Goal: Information Seeking & Learning: Understand process/instructions

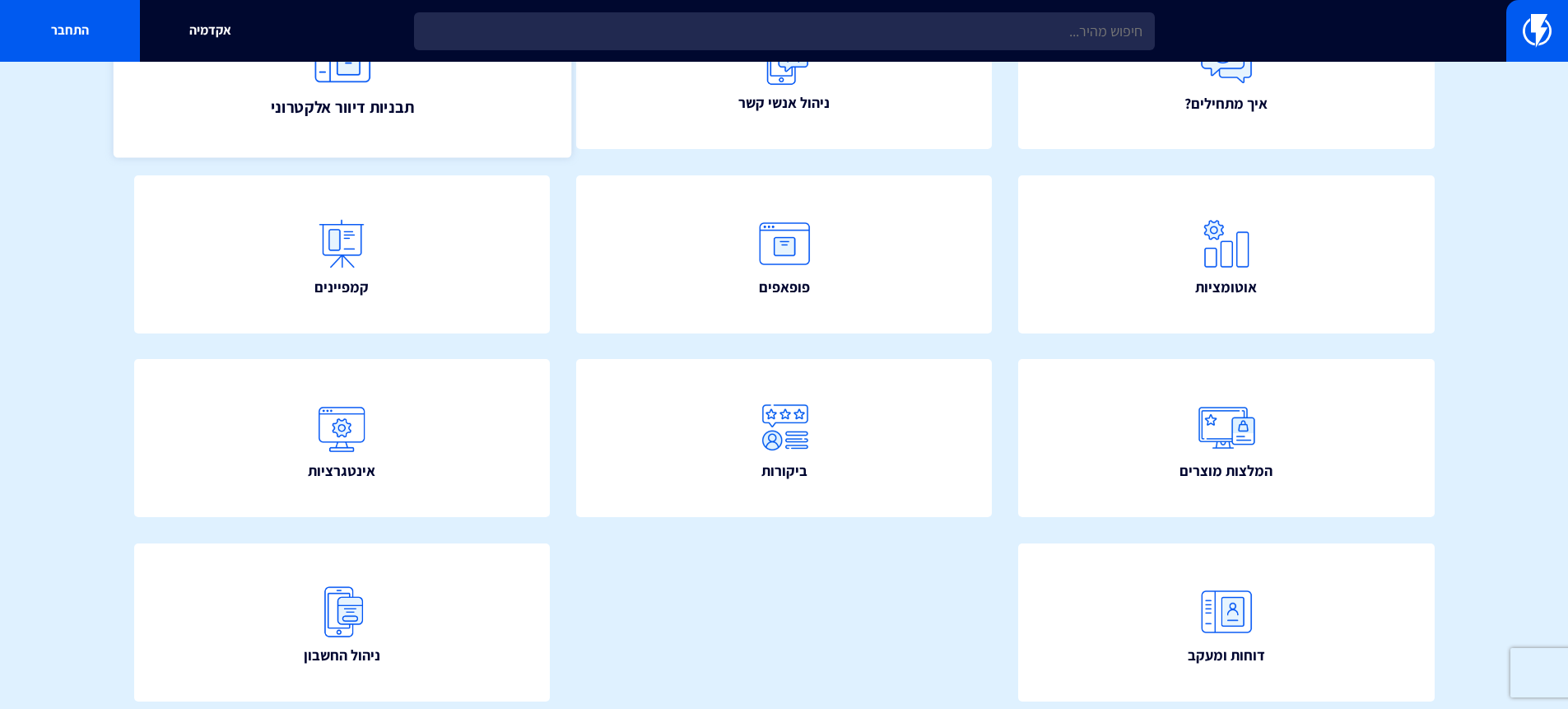
scroll to position [294, 0]
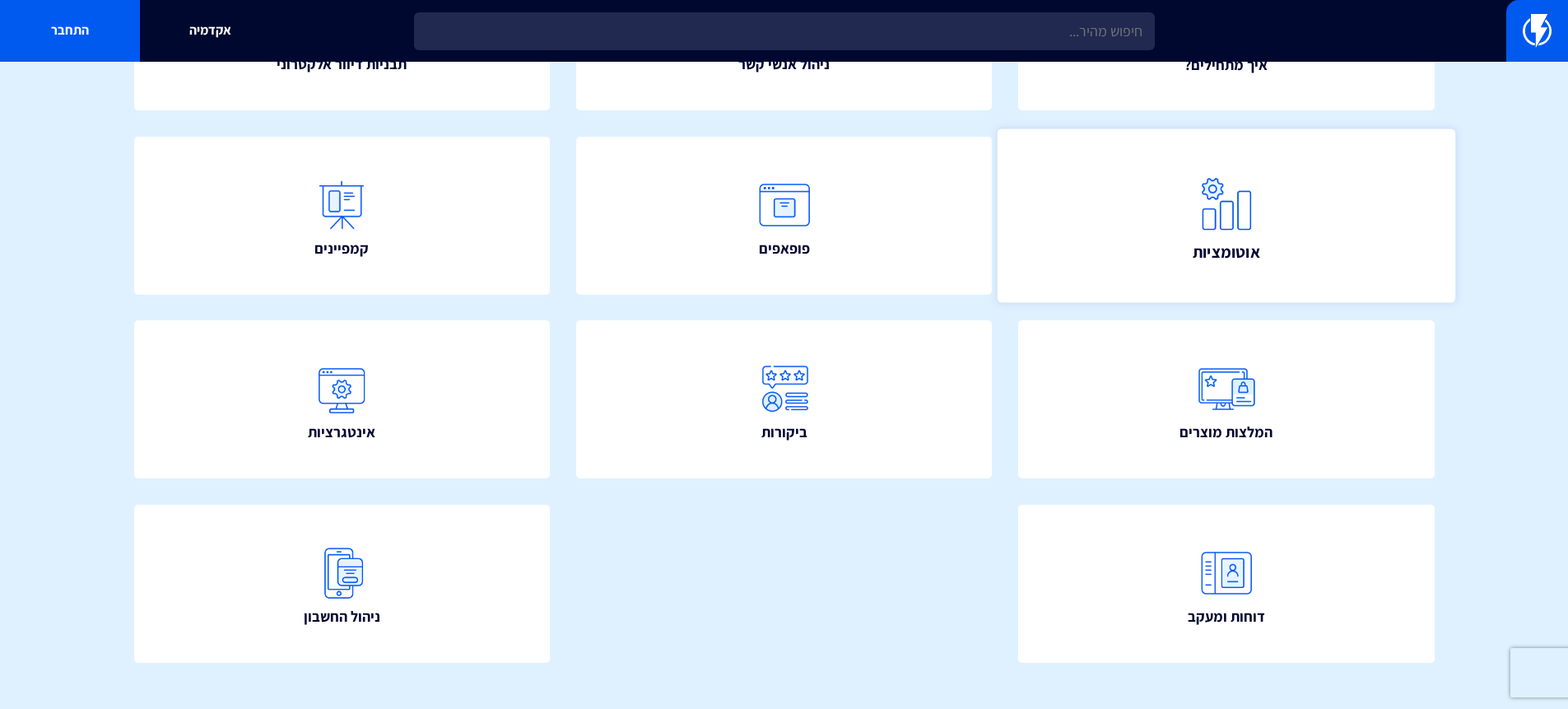
click at [1184, 245] on link "אוטומציות" at bounding box center [1226, 215] width 458 height 173
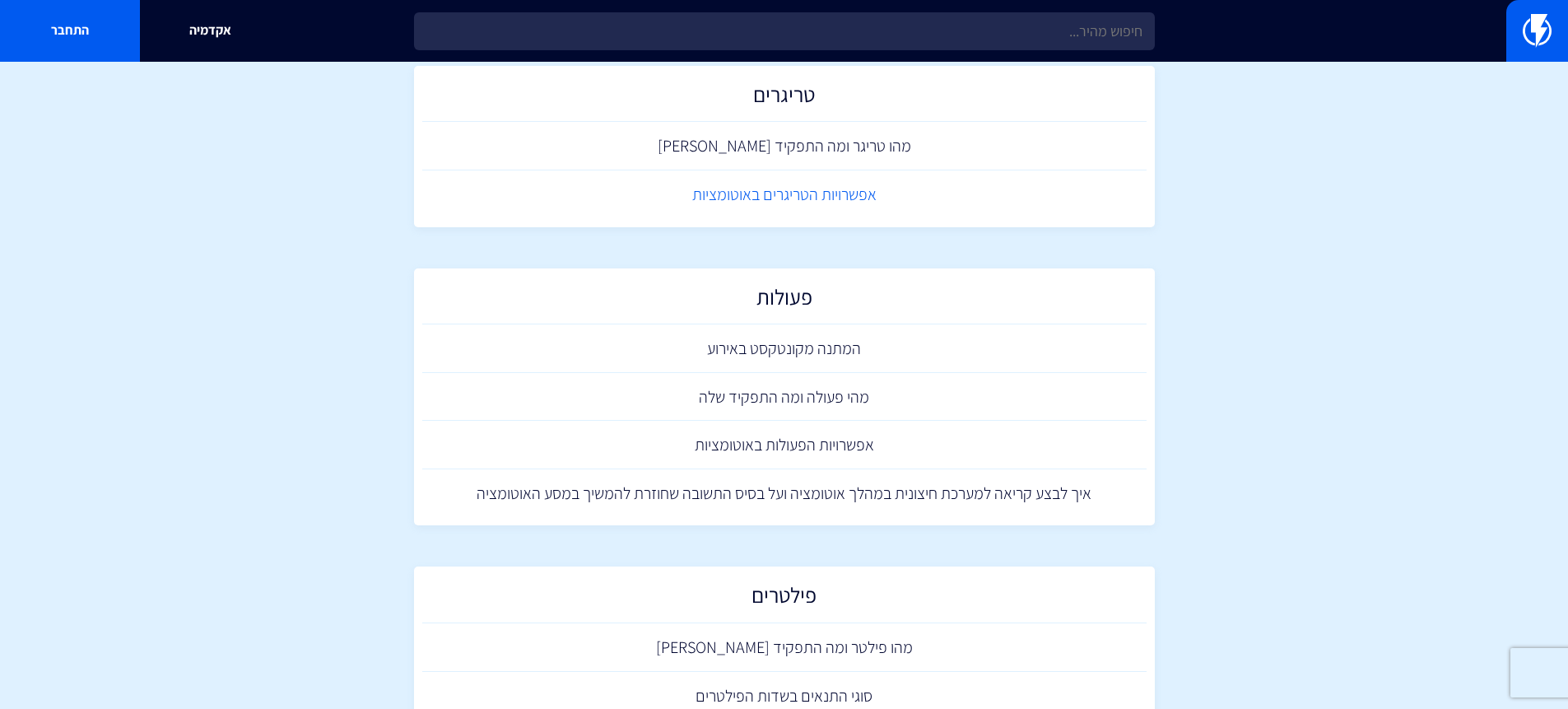
scroll to position [386, 0]
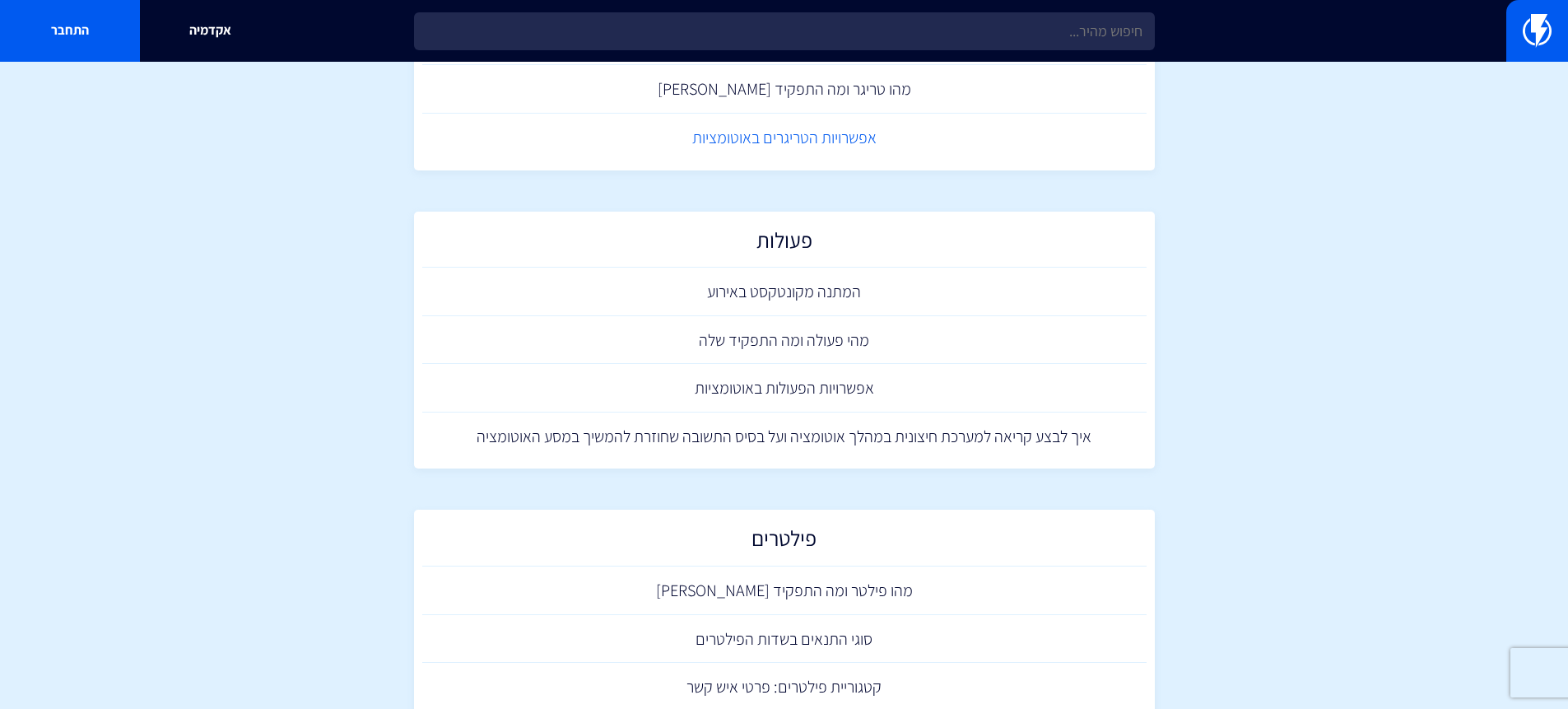
click at [825, 144] on link "אפשרויות הטריגרים באוטומציות" at bounding box center [784, 138] width 725 height 49
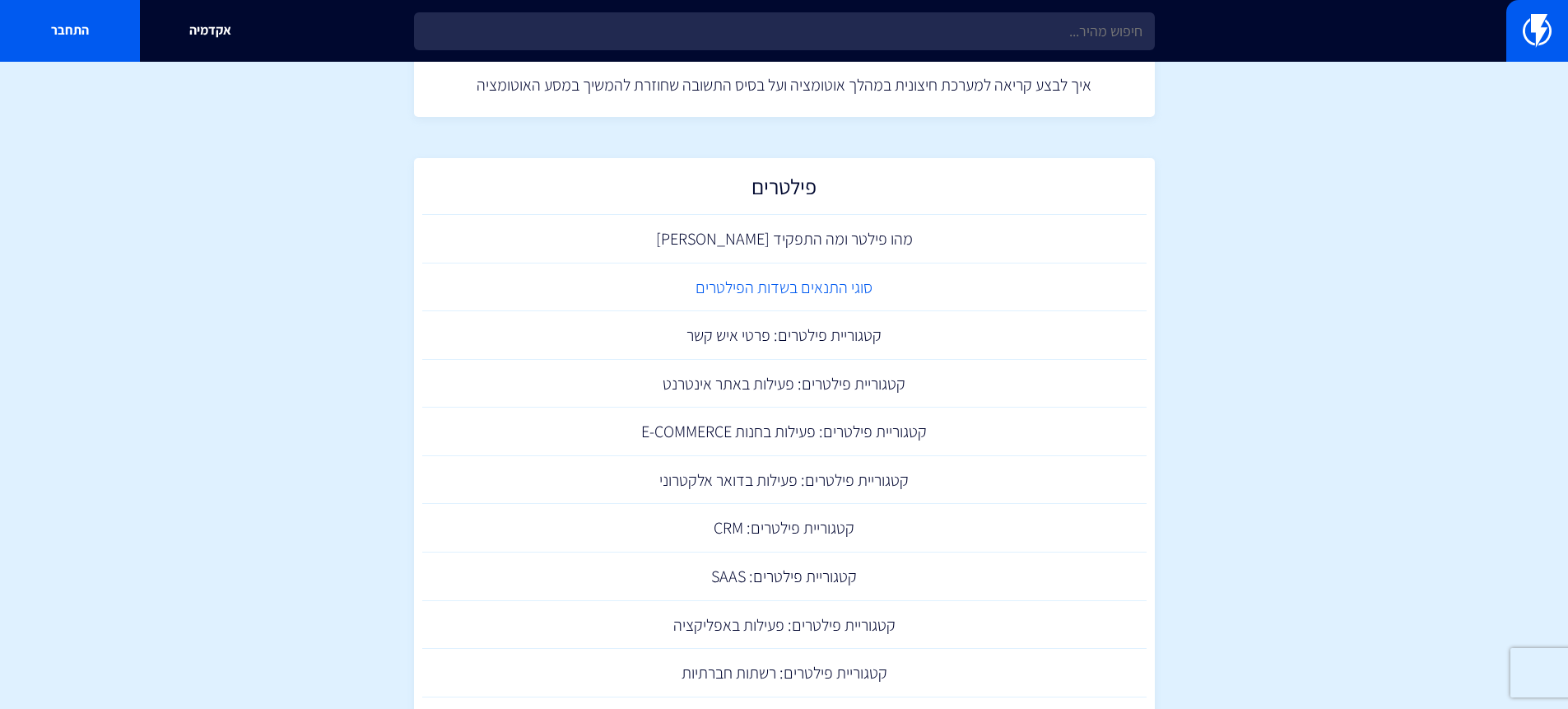
scroll to position [800, 0]
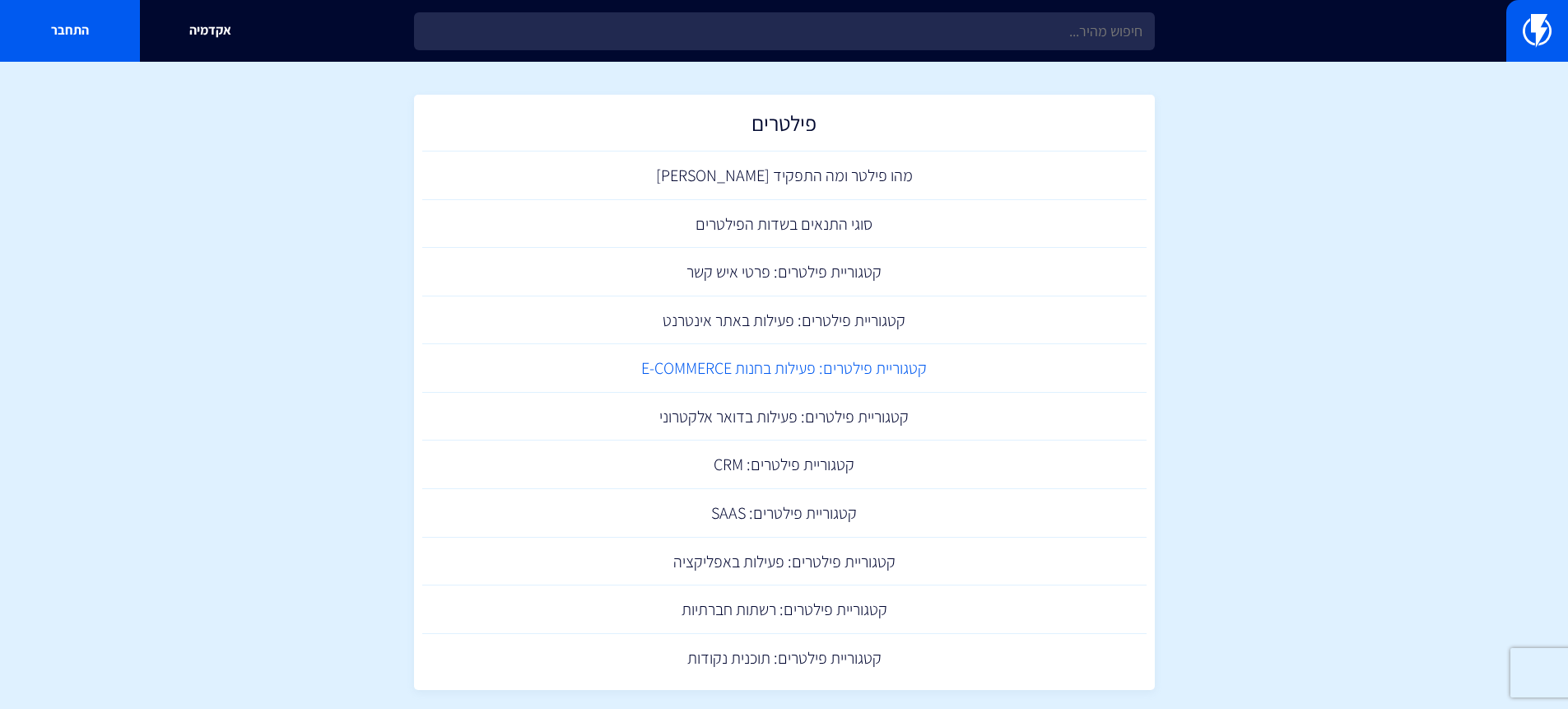
click at [754, 376] on link "קטגוריית פילטרים: פעילות בחנות E-COMMERCE" at bounding box center [784, 368] width 725 height 49
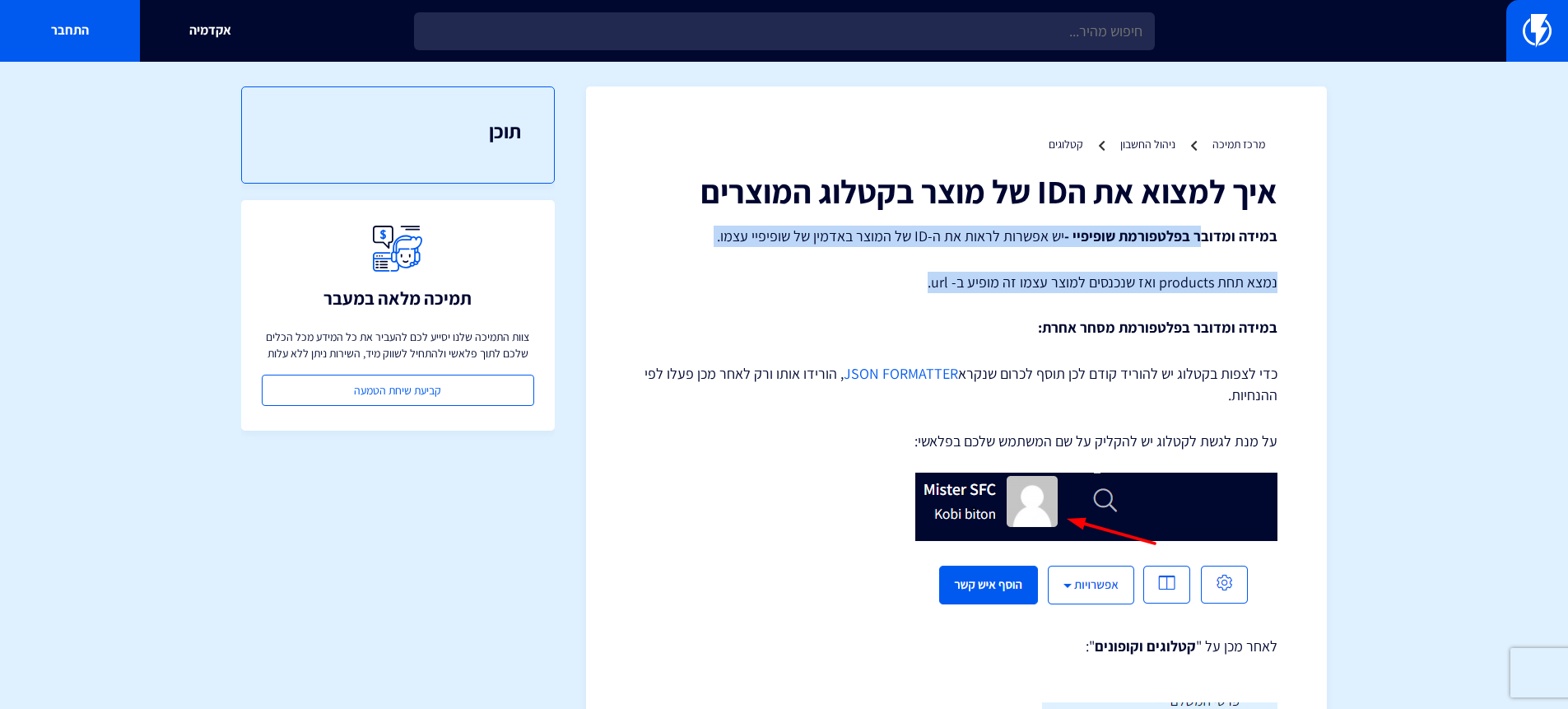
drag, startPoint x: 1097, startPoint y: 239, endPoint x: 925, endPoint y: 285, distance: 178.0
click at [1526, 36] on img at bounding box center [1537, 31] width 29 height 33
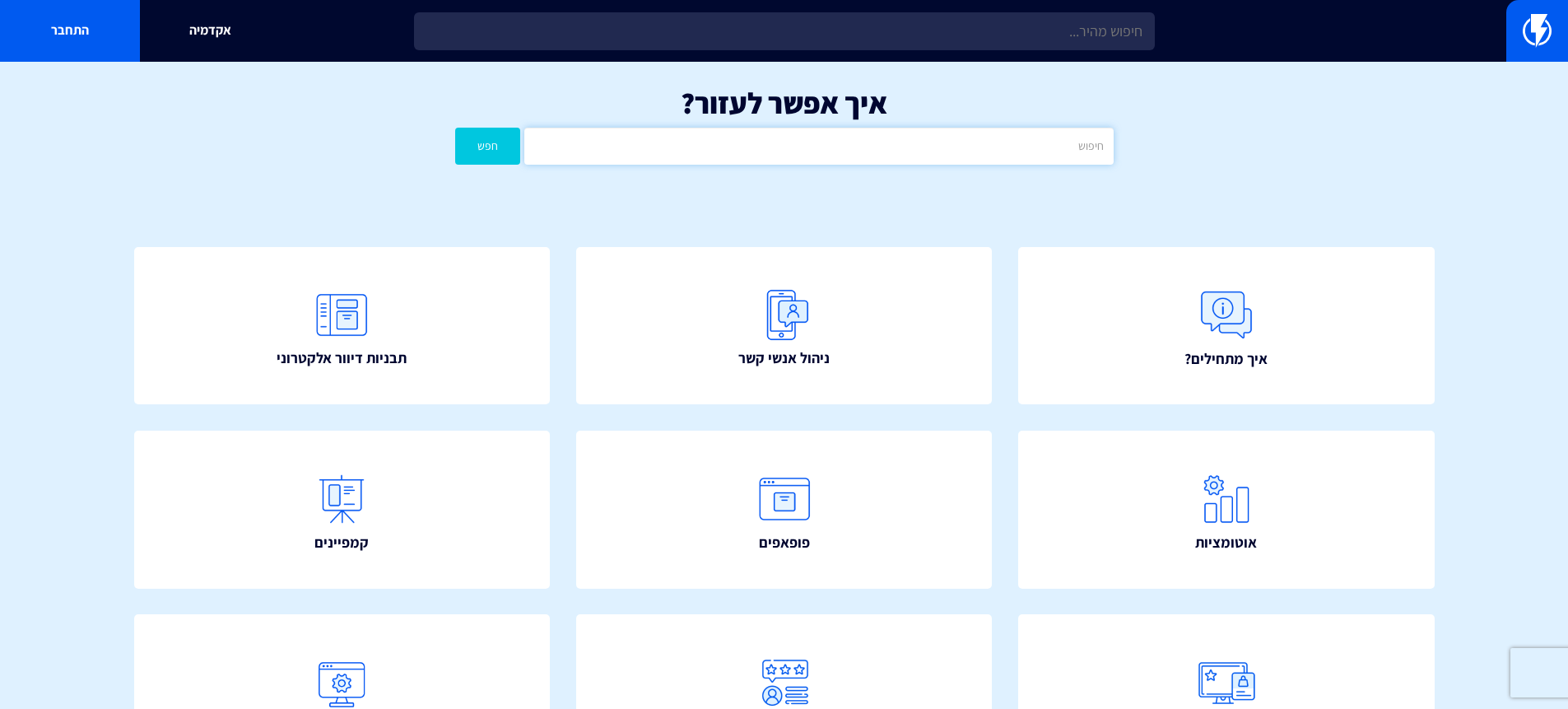
click at [793, 152] on input "text" at bounding box center [818, 146] width 589 height 37
type input "קוד קופון"
click at [507, 151] on button "חפש" at bounding box center [488, 146] width 66 height 37
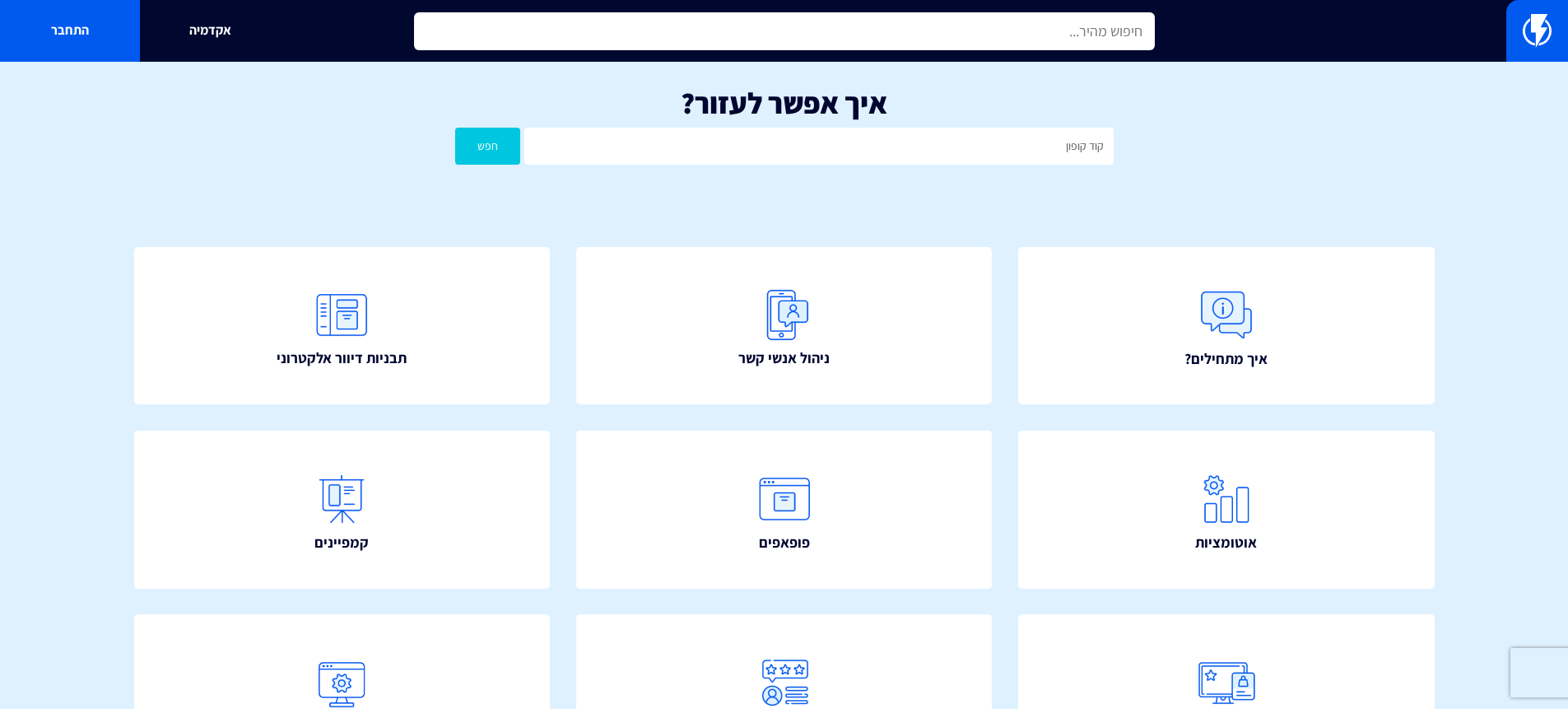
click at [1000, 43] on input "text" at bounding box center [784, 32] width 741 height 38
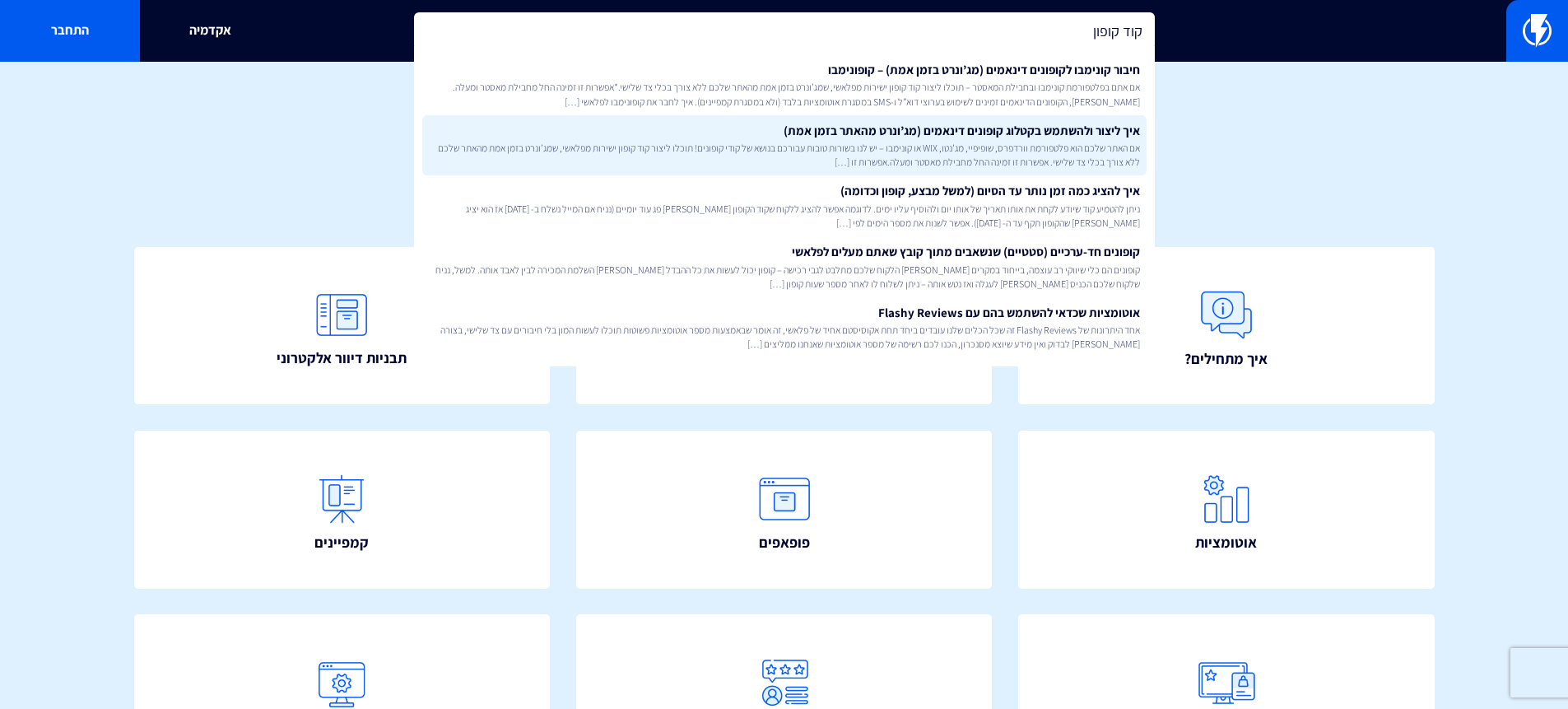
type input "קוד קופון"
click at [1036, 149] on span "אם האתר שלכם הוא פלטפורמת וורדפרס, שופיפיי, מג’נטו, WIX או קונימבו – יש לנו בשו…" at bounding box center [784, 155] width 711 height 28
